Goal: Information Seeking & Learning: Learn about a topic

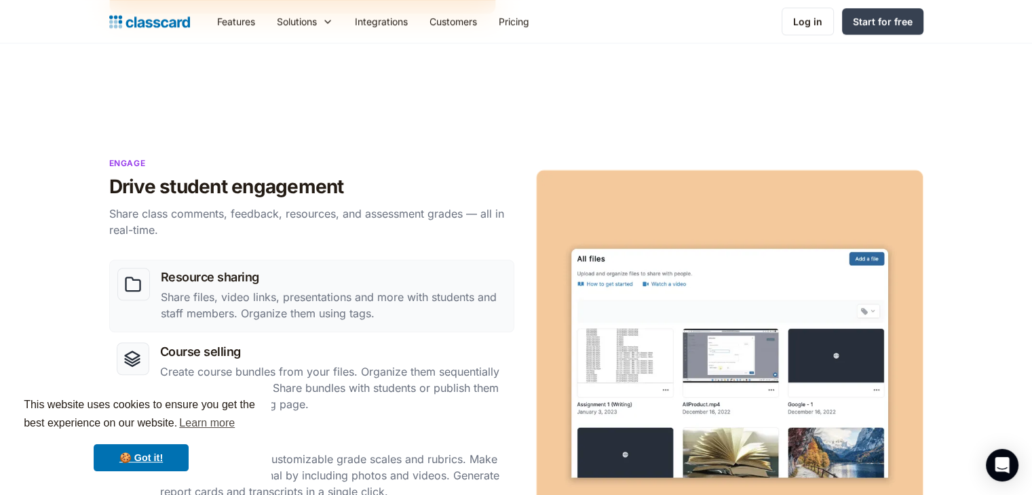
scroll to position [1072, 0]
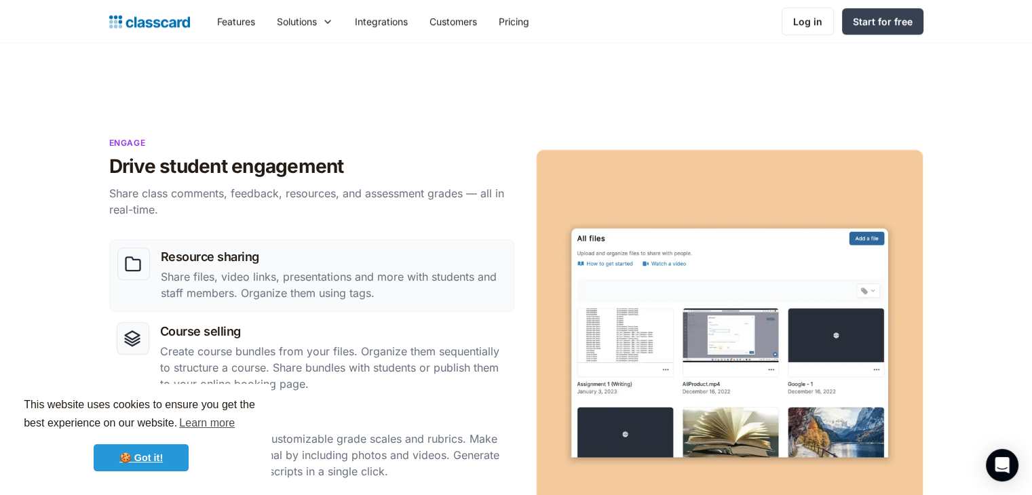
click at [168, 463] on link "🍪 Got it!" at bounding box center [141, 457] width 95 height 27
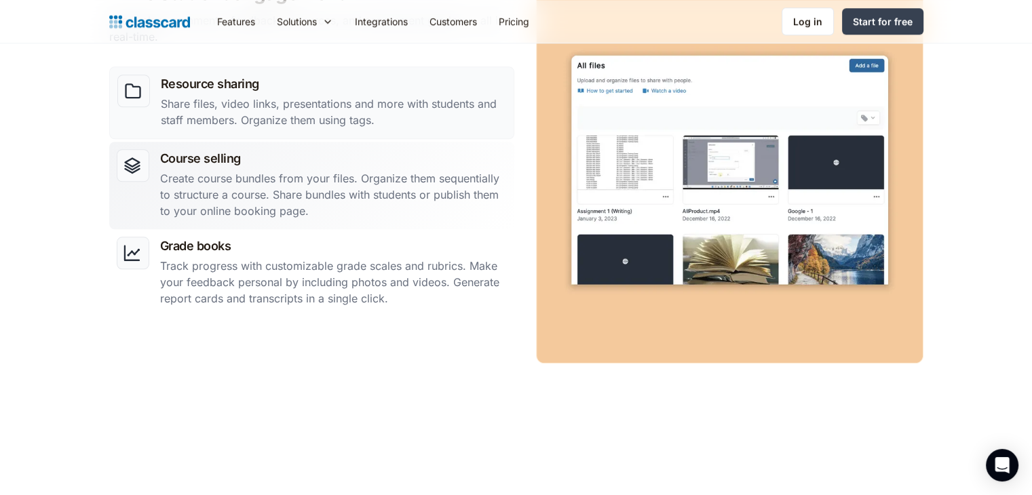
scroll to position [1245, 0]
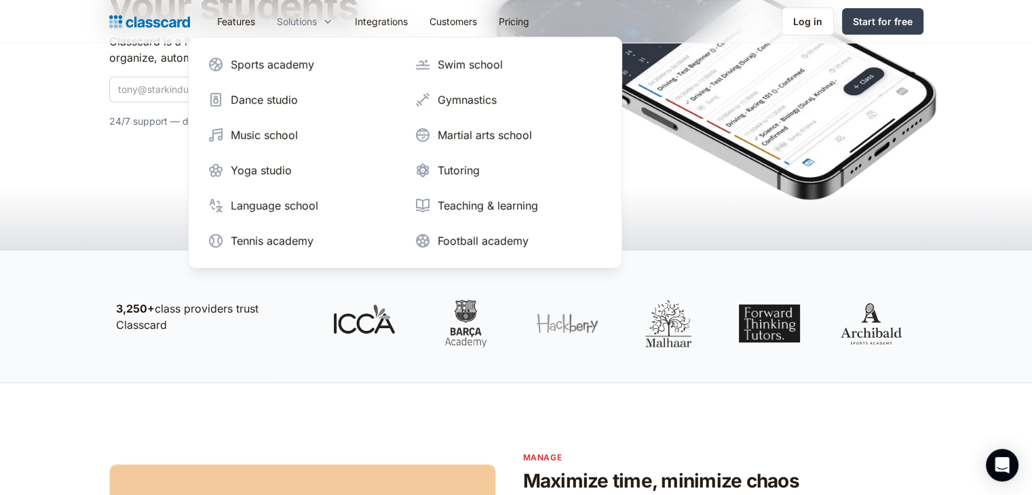
click at [300, 31] on div "Solutions" at bounding box center [305, 21] width 78 height 31
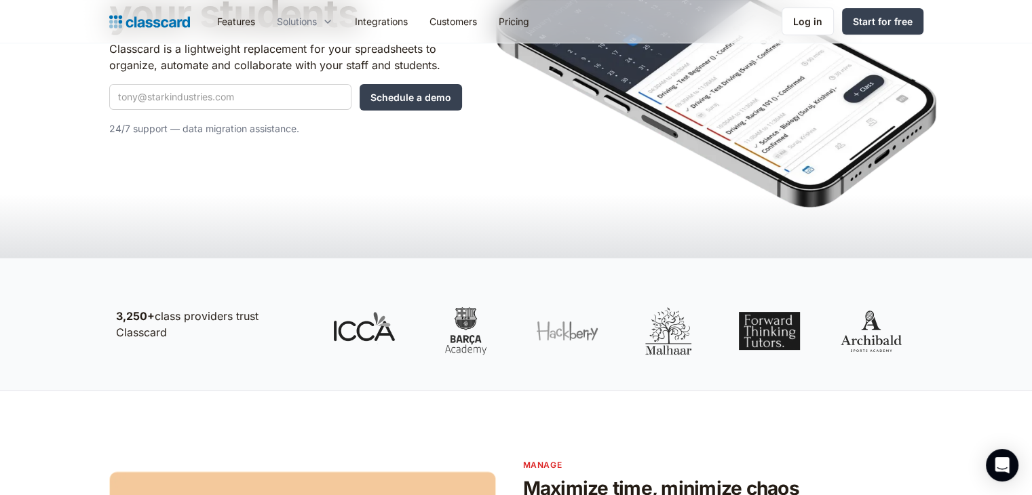
scroll to position [206, 0]
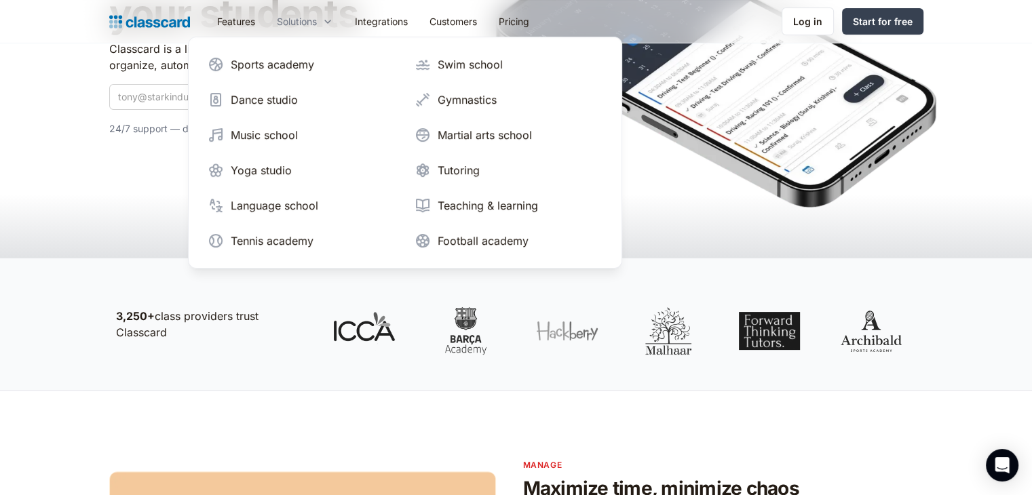
click at [317, 20] on div "Solutions" at bounding box center [297, 21] width 40 height 14
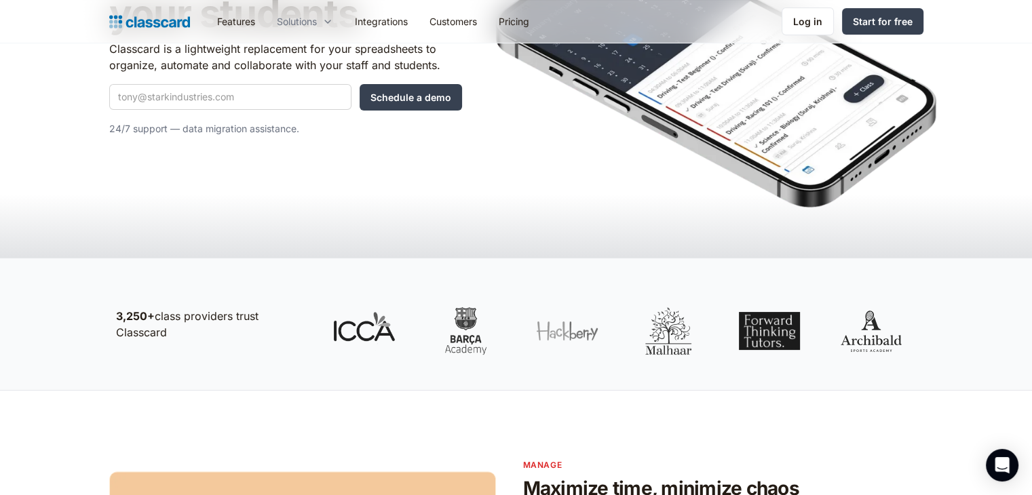
click at [317, 20] on div "Solutions" at bounding box center [297, 21] width 40 height 14
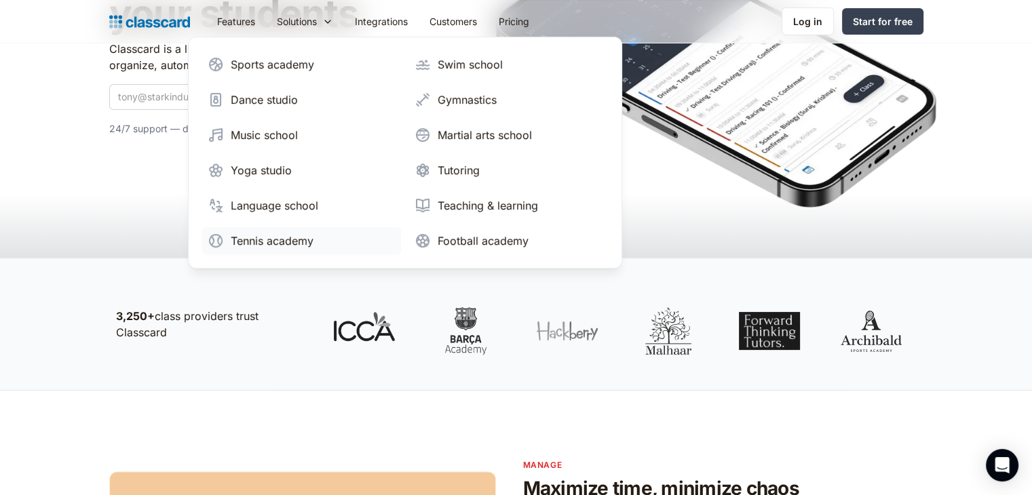
click at [251, 236] on div "Tennis academy" at bounding box center [272, 241] width 83 height 16
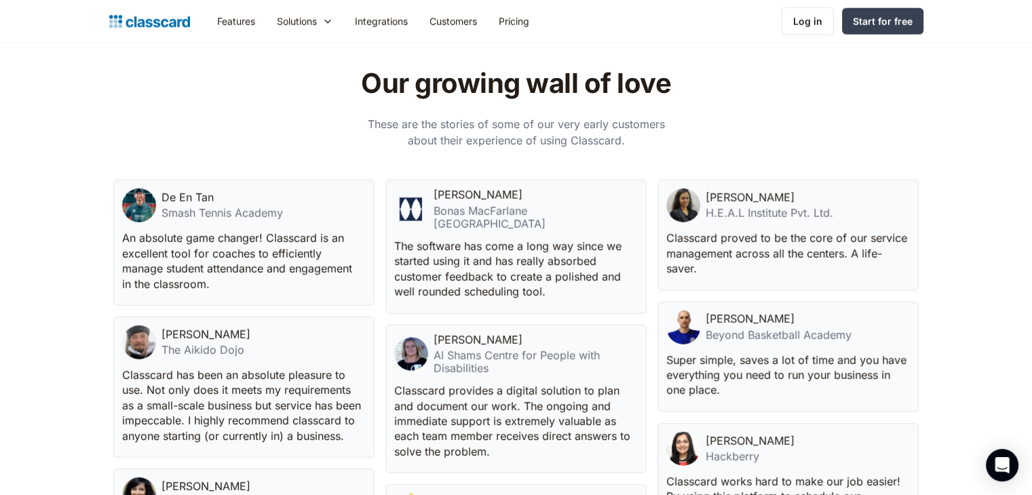
scroll to position [3507, 0]
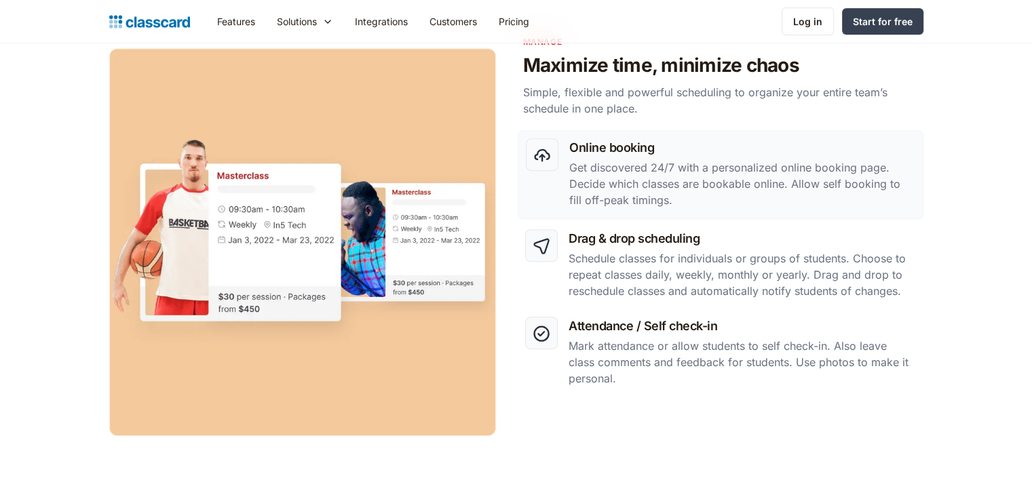
scroll to position [629, 0]
